Goal: Task Accomplishment & Management: Manage account settings

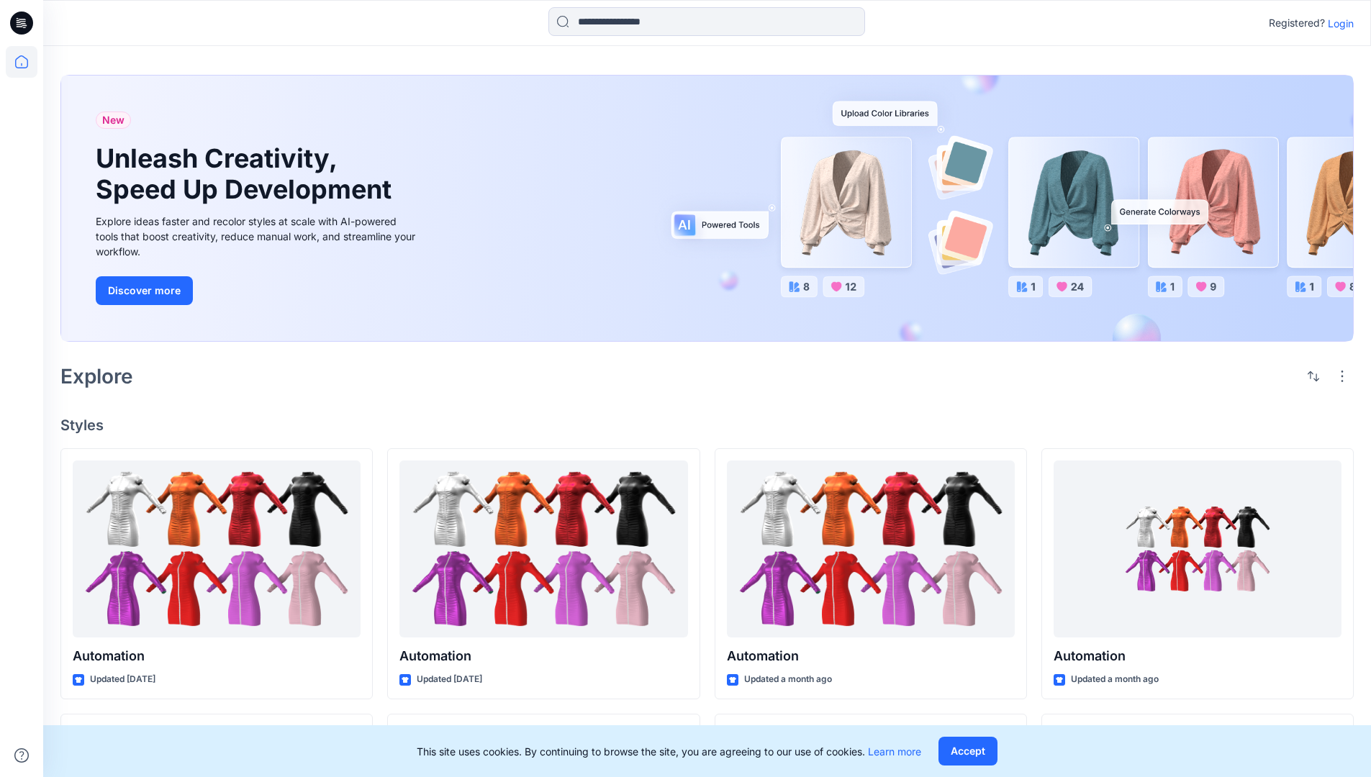
click at [1337, 23] on p "Login" at bounding box center [1341, 23] width 26 height 15
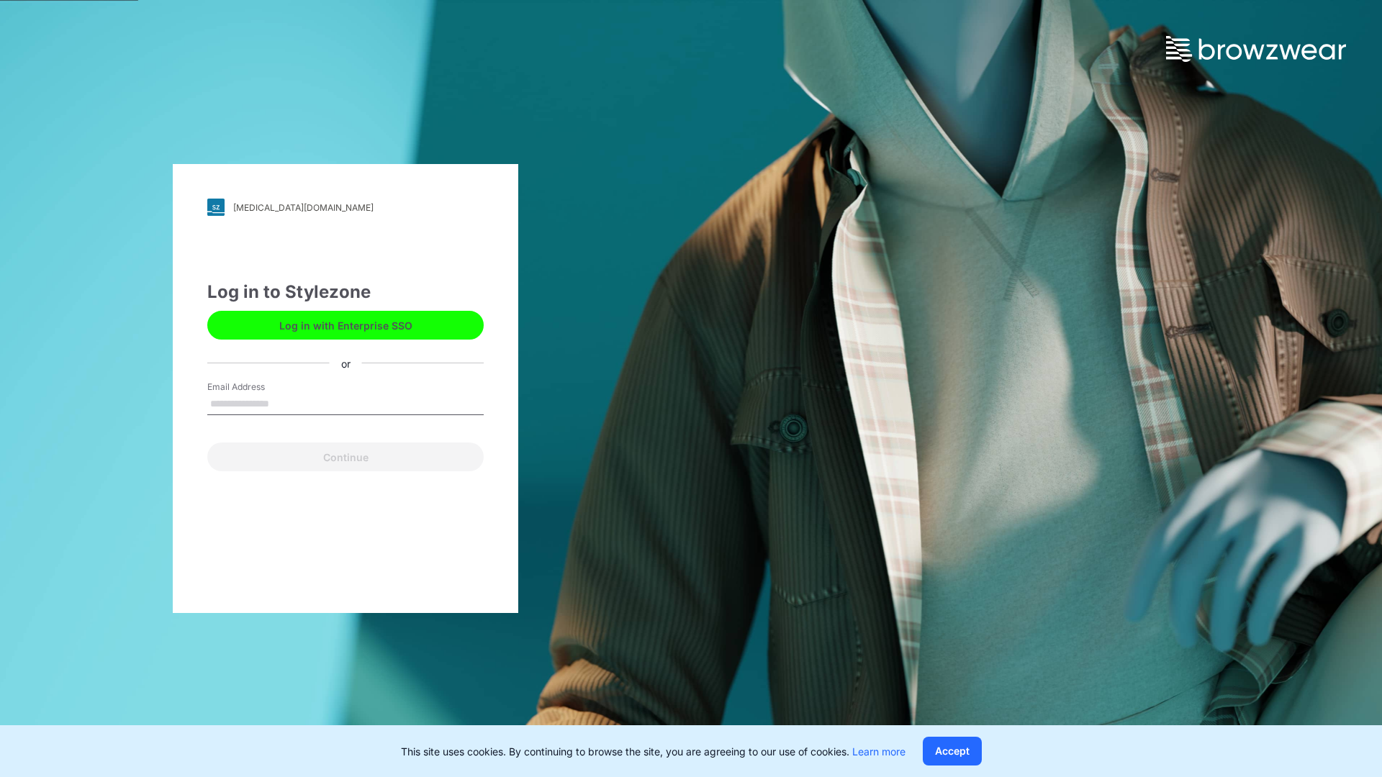
click at [284, 403] on input "Email Address" at bounding box center [345, 405] width 276 height 22
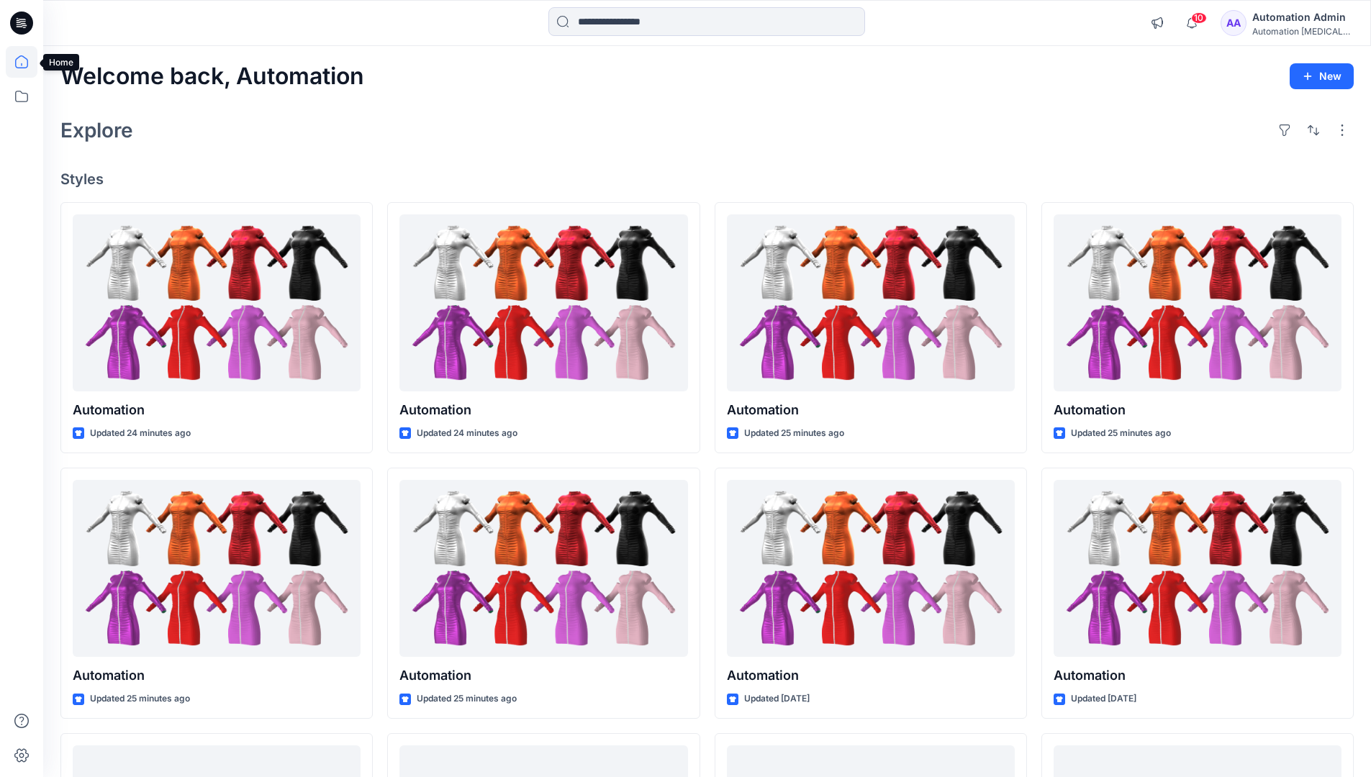
click at [27, 62] on icon at bounding box center [21, 61] width 13 height 13
click at [24, 102] on icon at bounding box center [22, 97] width 32 height 32
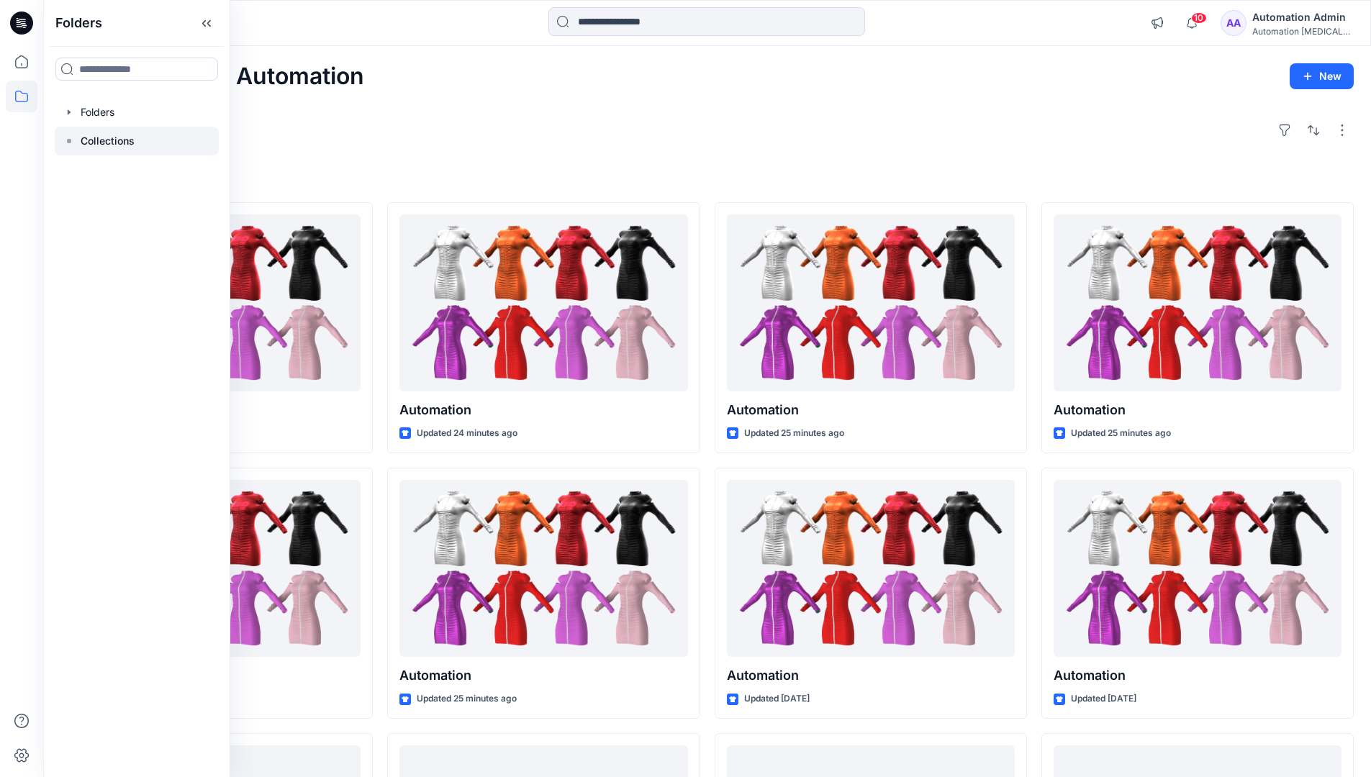
click at [120, 142] on p "Collections" at bounding box center [108, 140] width 54 height 17
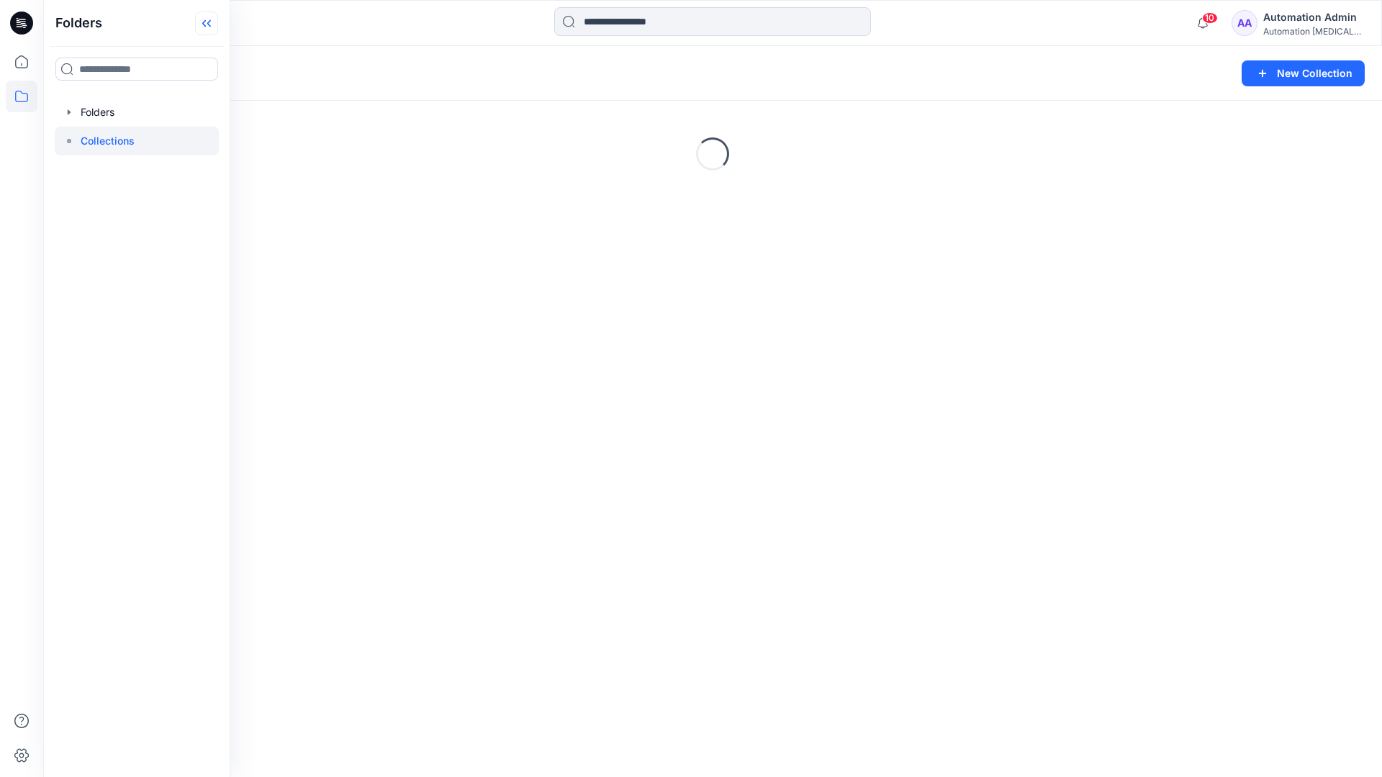
click at [214, 31] on icon at bounding box center [206, 24] width 23 height 24
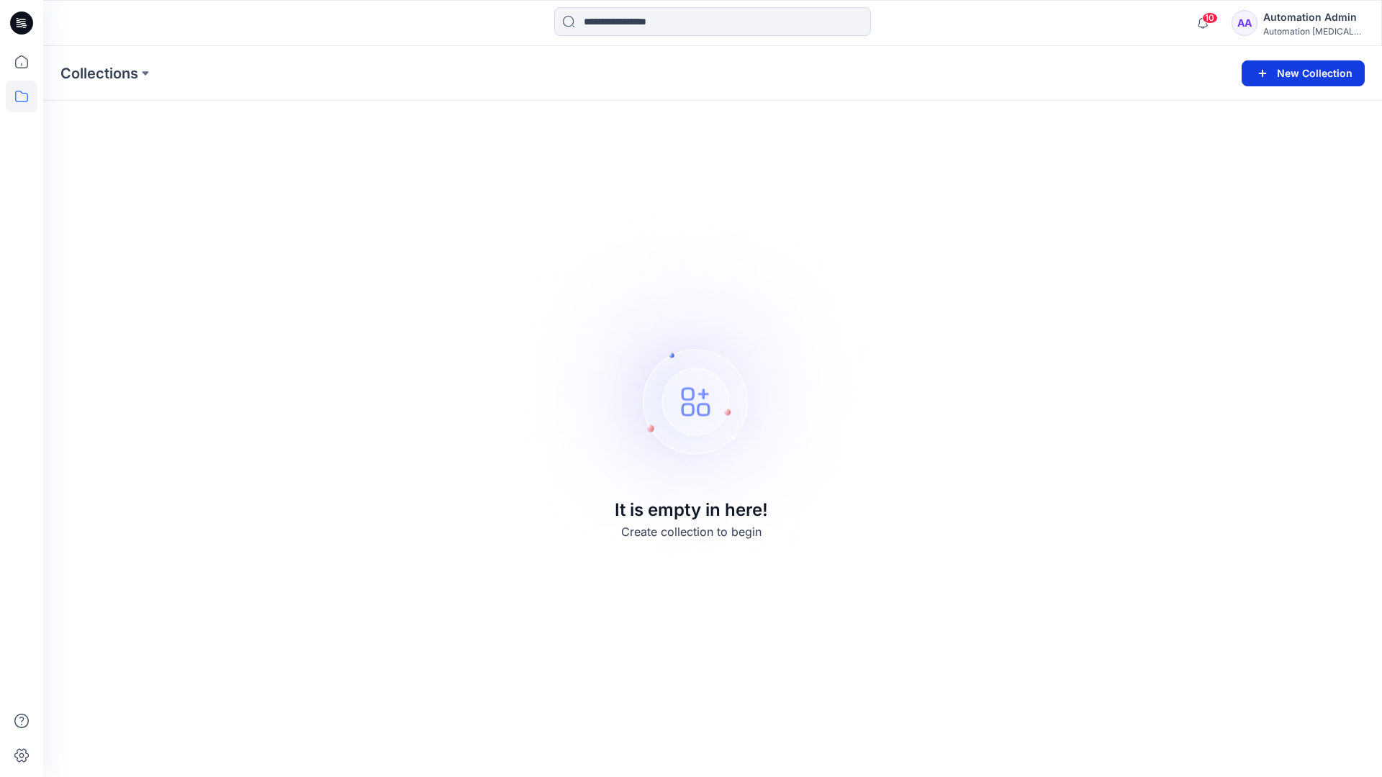
click at [1307, 79] on button "New Collection" at bounding box center [1302, 73] width 123 height 26
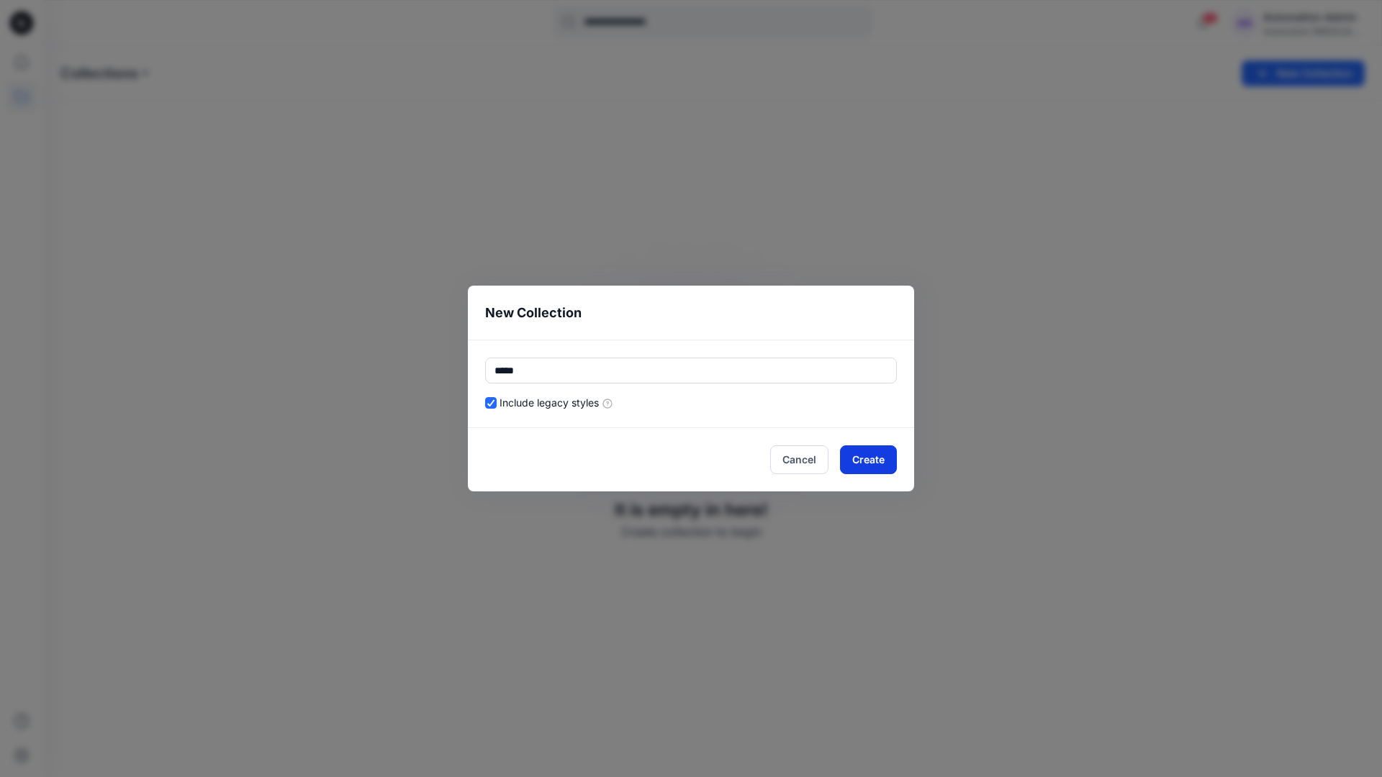
type input "*****"
click at [850, 458] on button "Create" at bounding box center [868, 459] width 57 height 29
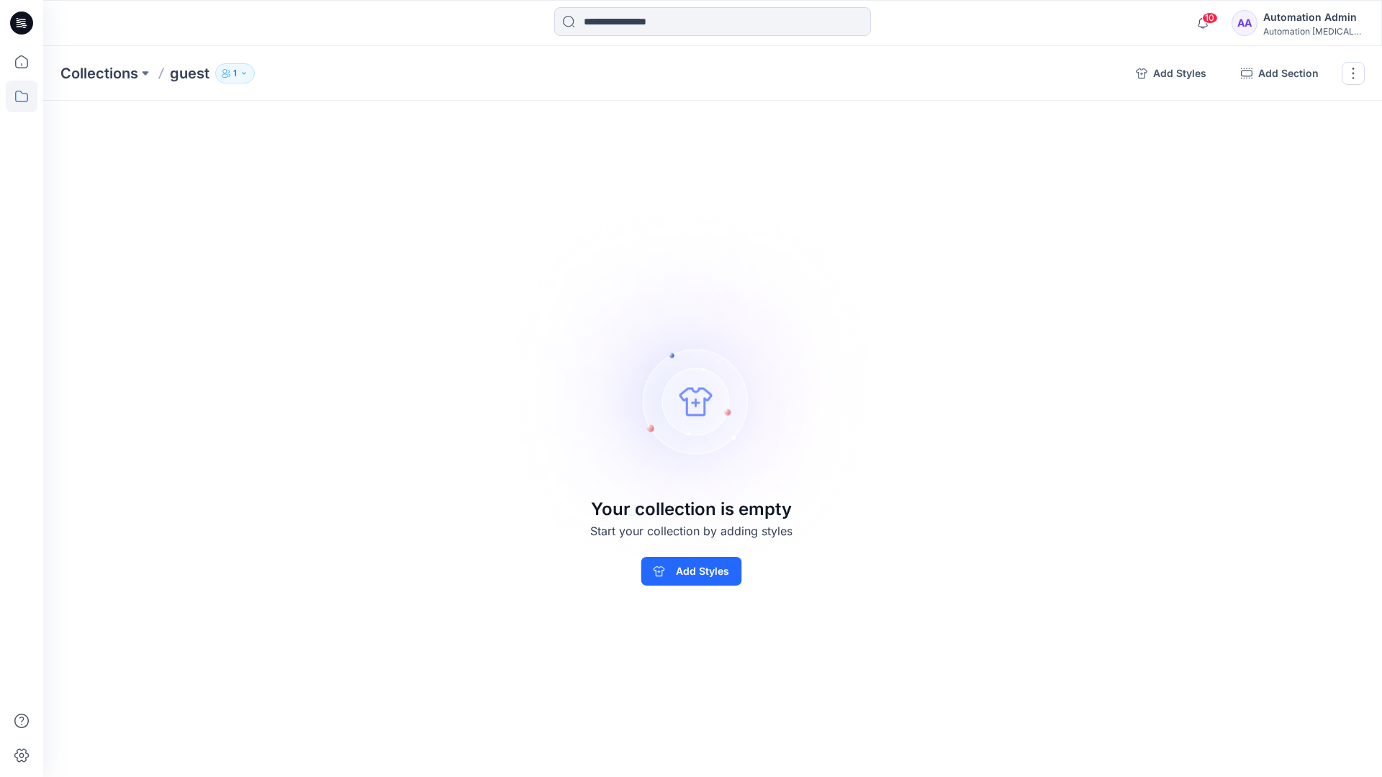
click at [234, 71] on p "1" at bounding box center [235, 73] width 4 height 16
click at [409, 119] on icon "button" at bounding box center [408, 118] width 12 height 12
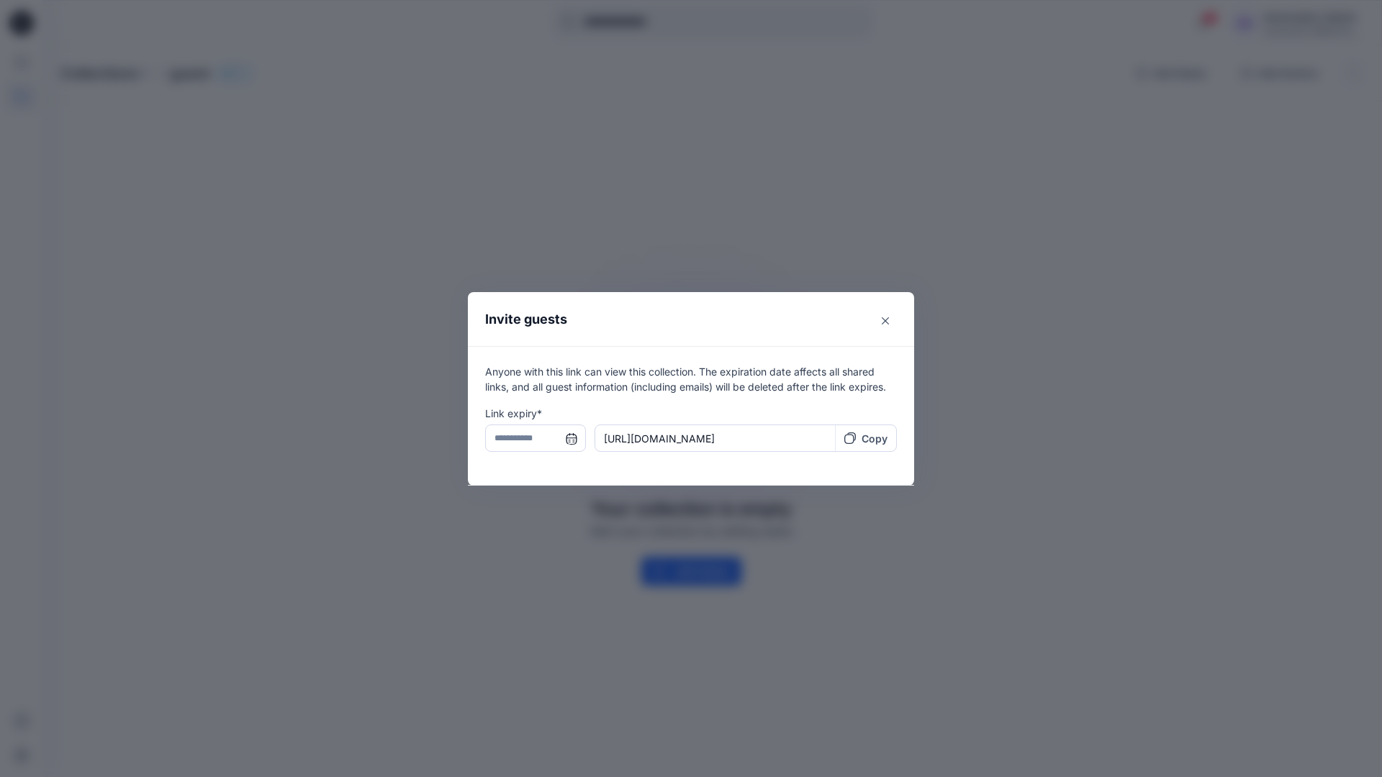
click at [530, 440] on input "text" at bounding box center [535, 438] width 101 height 27
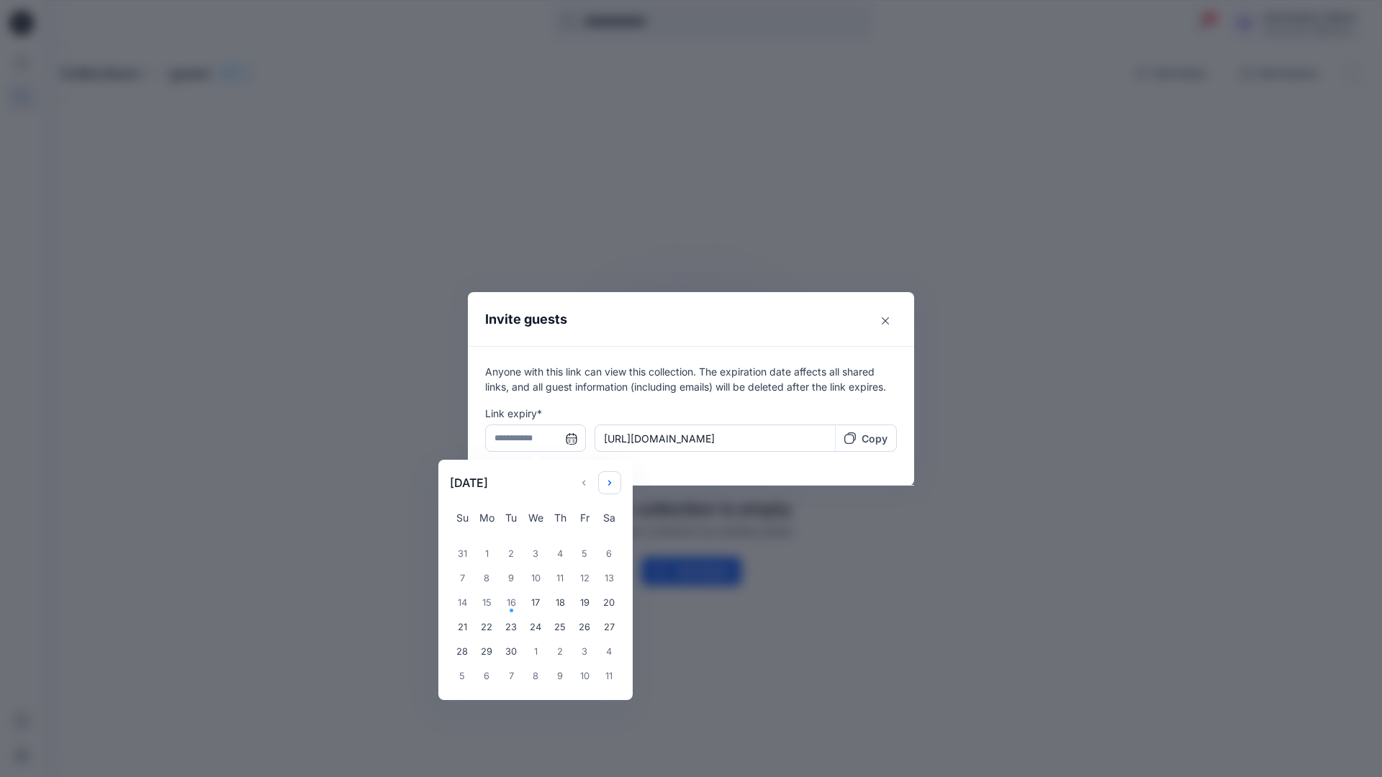
click at [615, 479] on icon "Choose Date" at bounding box center [610, 483] width 12 height 12
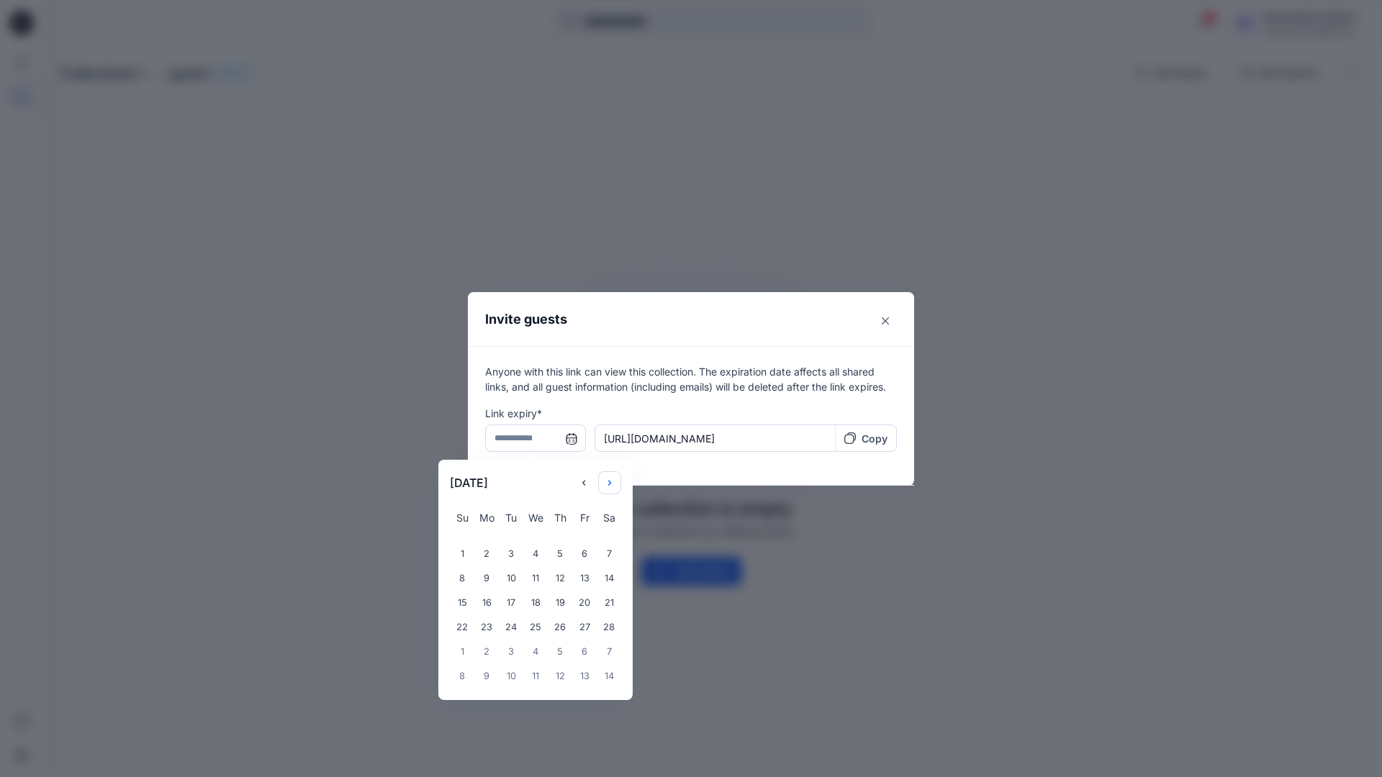
click at [615, 479] on icon "Choose Date" at bounding box center [610, 483] width 12 height 12
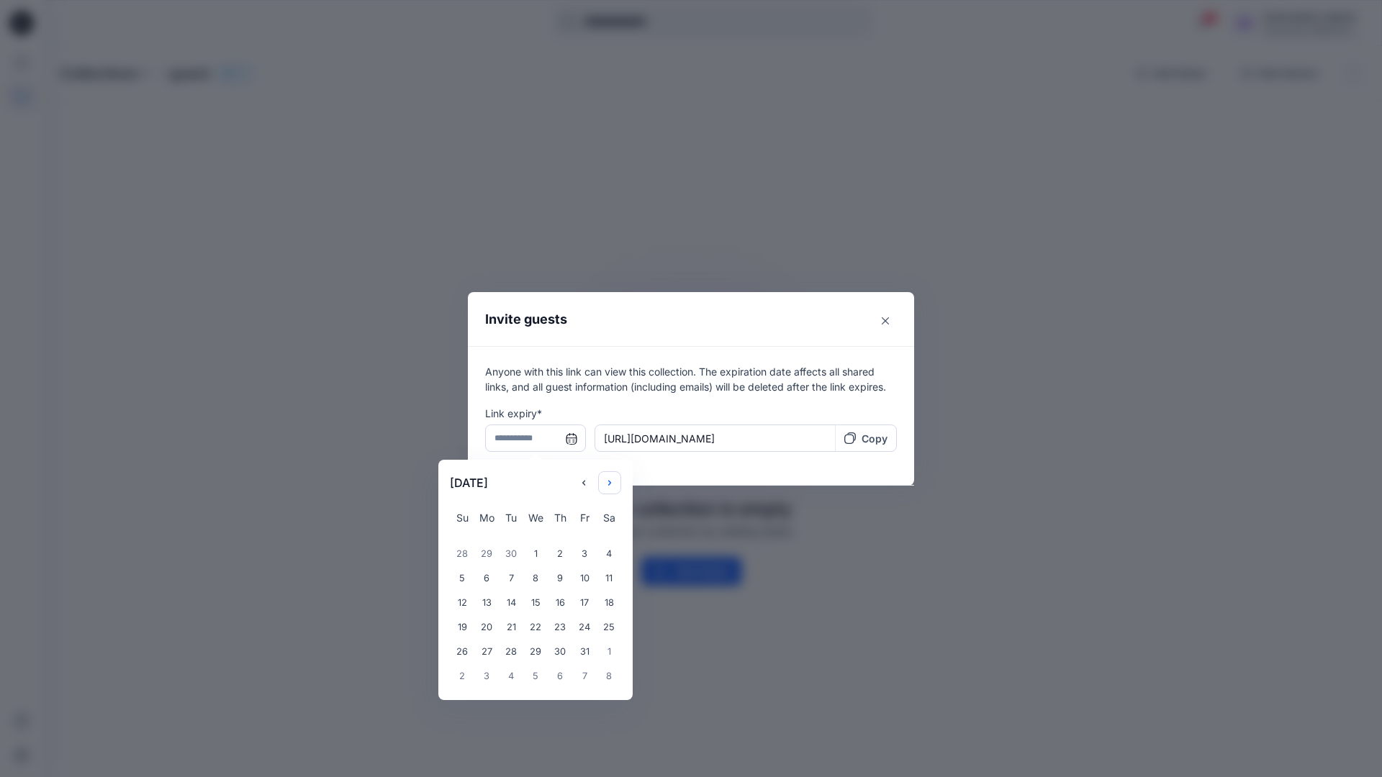
click at [615, 479] on icon "Choose Date" at bounding box center [610, 483] width 12 height 12
click at [530, 604] on div "14" at bounding box center [535, 603] width 24 height 24
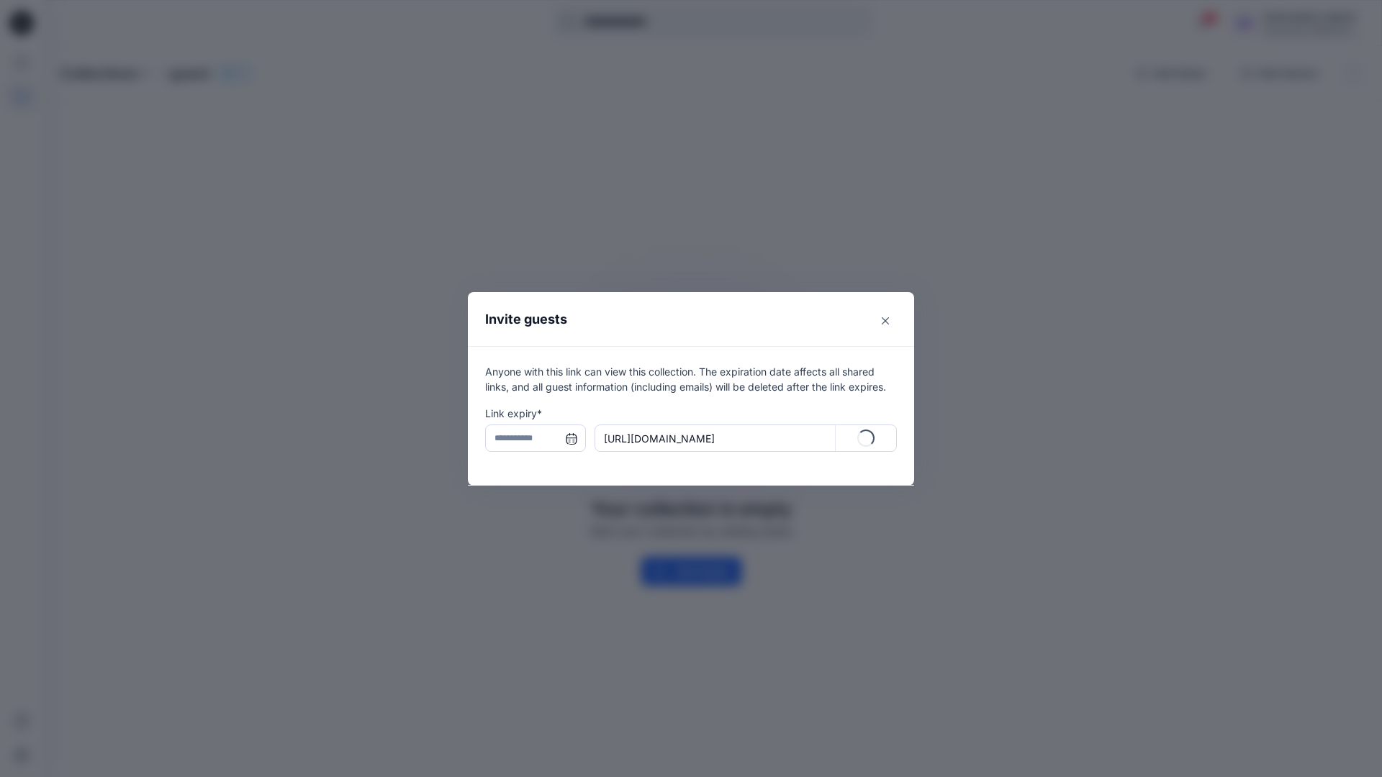
type input "**********"
click at [866, 440] on p "Copy" at bounding box center [874, 438] width 26 height 15
click at [883, 321] on icon "Close" at bounding box center [884, 320] width 7 height 7
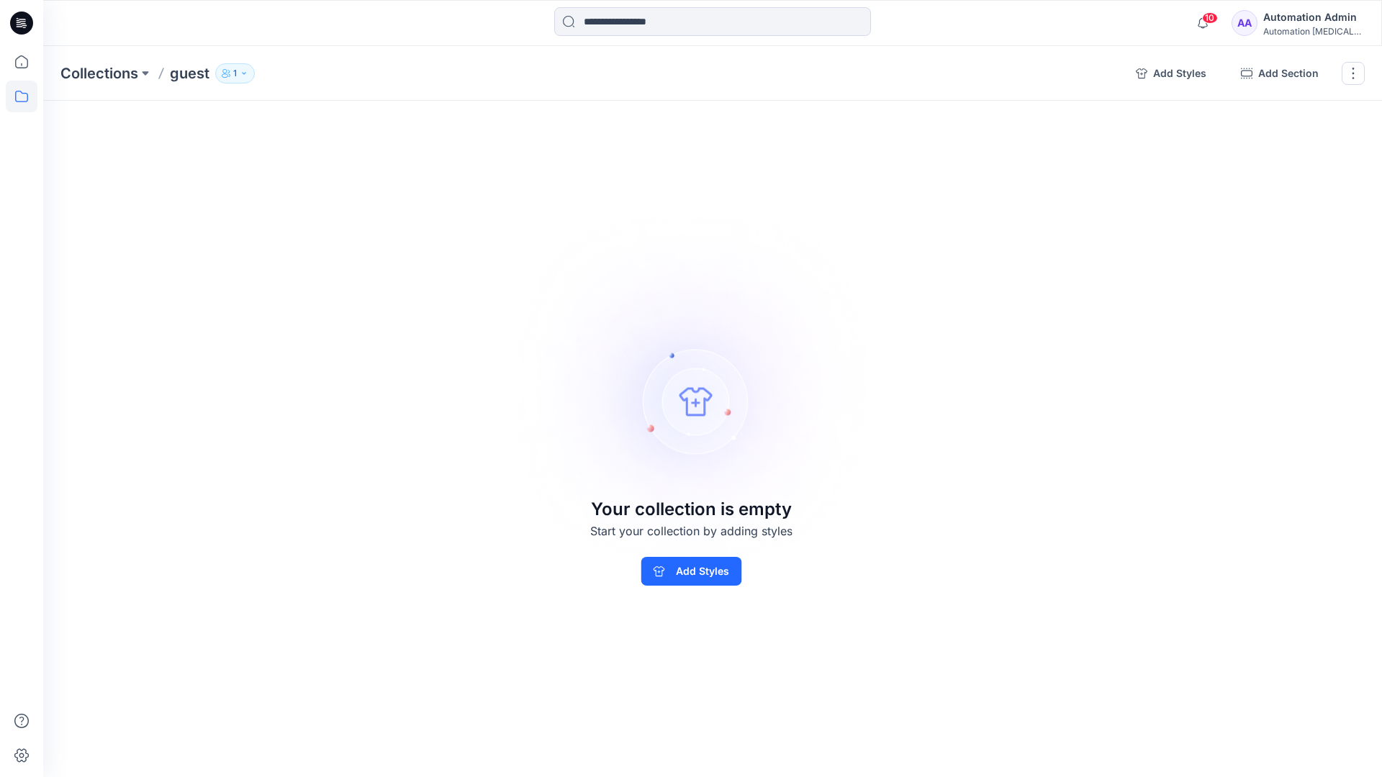
click at [235, 77] on p "1" at bounding box center [235, 73] width 4 height 16
click at [771, 290] on img at bounding box center [691, 389] width 402 height 402
click at [1351, 76] on button "button" at bounding box center [1352, 73] width 23 height 23
